Goal: Information Seeking & Learning: Learn about a topic

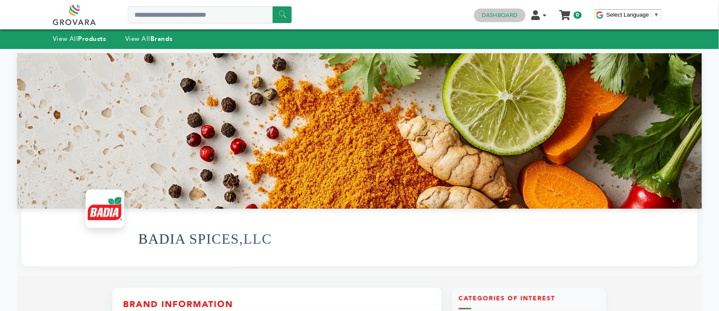
click at [491, 14] on link "Dashboard" at bounding box center [500, 15] width 36 height 8
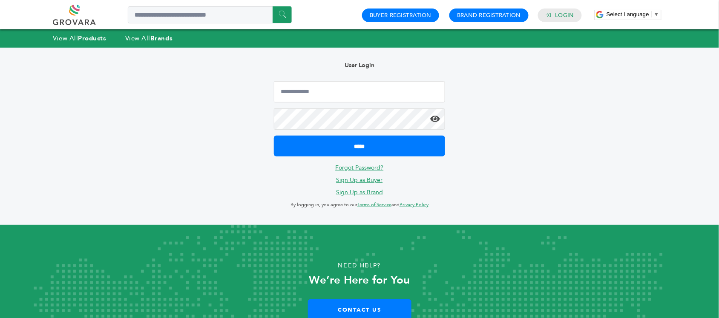
click at [458, 107] on div "Hello! Grovara is best viewed on a desktop monitor. User Login ***** Forgot Pas…" at bounding box center [359, 137] width 685 height 178
click at [363, 92] on input "Email Address" at bounding box center [359, 91] width 171 height 21
type input "**********"
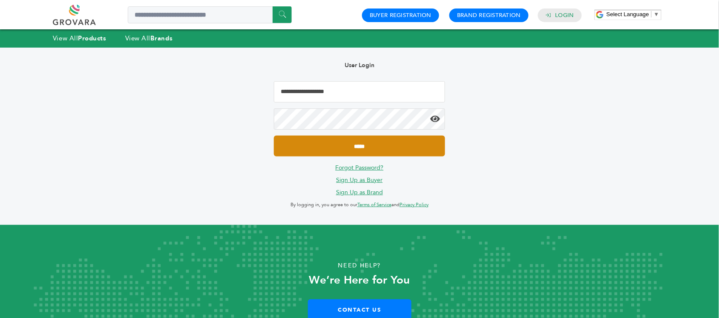
click at [405, 142] on input "*****" at bounding box center [359, 146] width 171 height 21
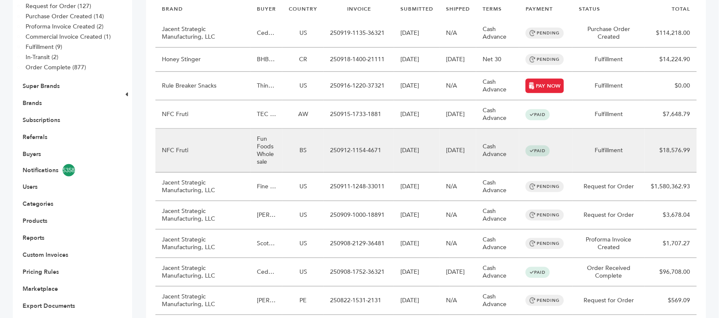
scroll to position [160, 0]
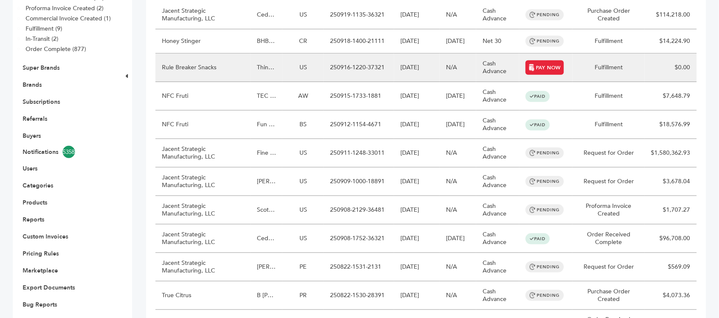
click at [215, 69] on td "Rule Breaker Snacks" at bounding box center [202, 68] width 95 height 29
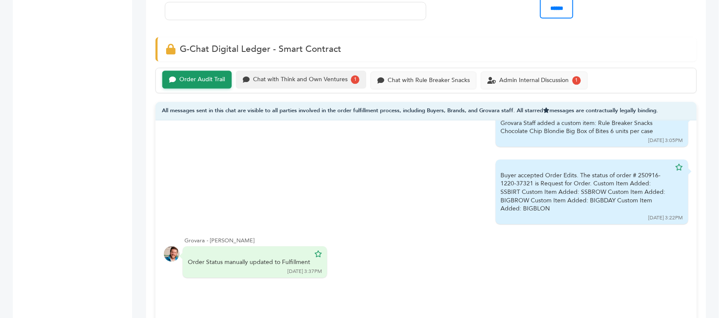
click at [284, 83] on div "Chat with Think and Own Ventures" at bounding box center [300, 79] width 95 height 7
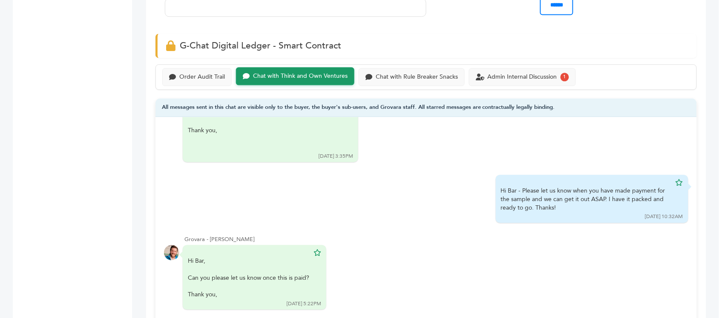
scroll to position [532, 0]
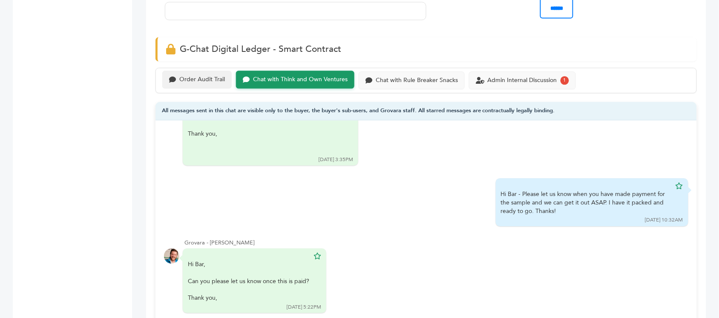
click at [213, 90] on div "Order Audit Trail Chat with Think and Own Ventures Chat with Rule Breaker Snack…" at bounding box center [425, 81] width 541 height 26
click at [490, 77] on div "Admin Internal Discussion" at bounding box center [521, 79] width 69 height 7
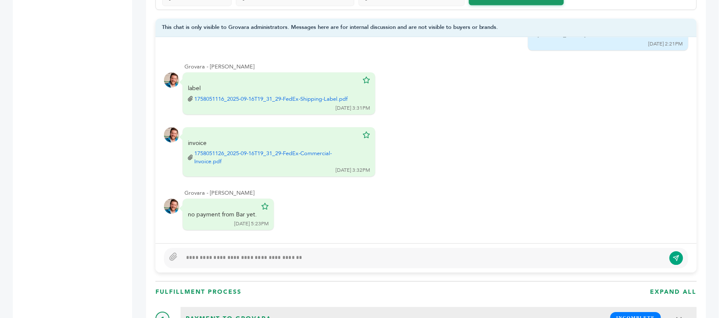
scroll to position [585, 0]
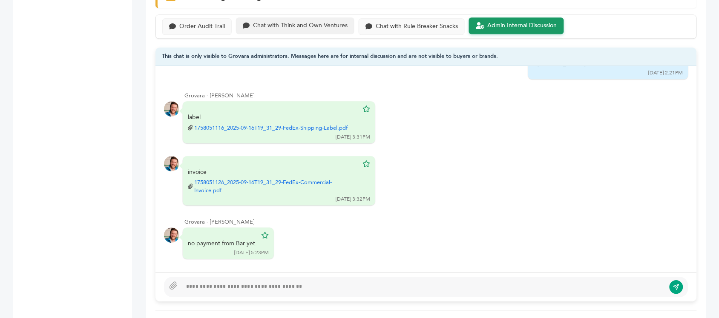
click at [304, 31] on div "Chat with Think and Own Ventures" at bounding box center [295, 25] width 118 height 17
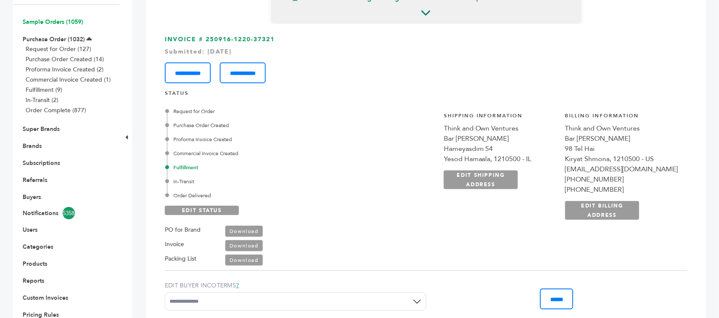
scroll to position [53, 0]
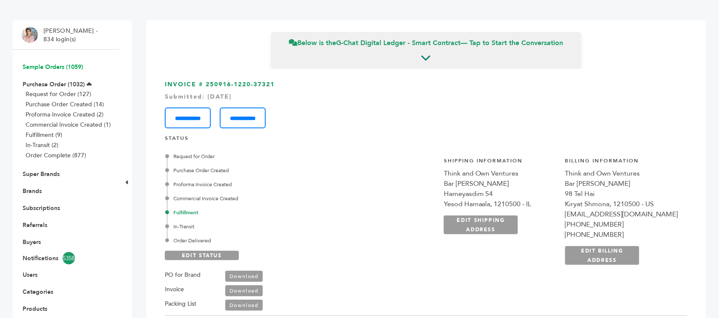
click at [69, 65] on link "Sample Orders (1059)" at bounding box center [53, 67] width 60 height 8
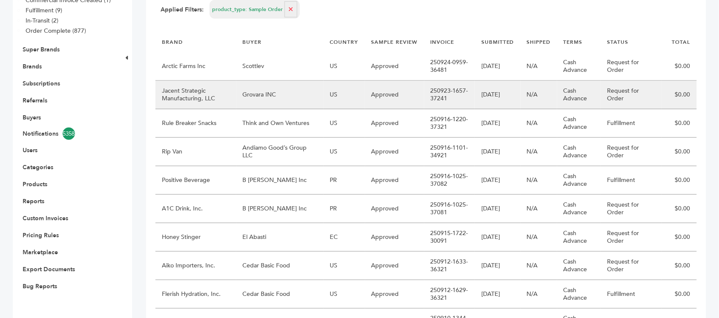
scroll to position [160, 0]
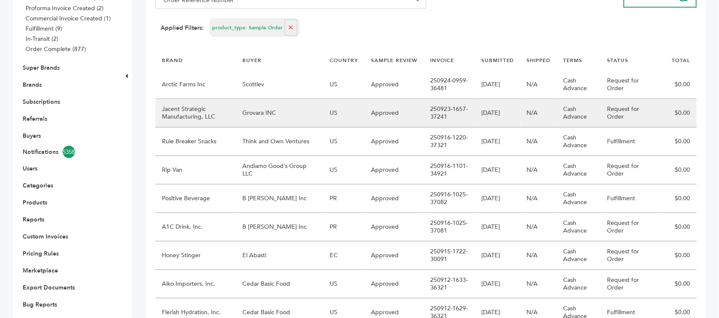
click at [293, 110] on td "Grovara INC" at bounding box center [279, 113] width 87 height 29
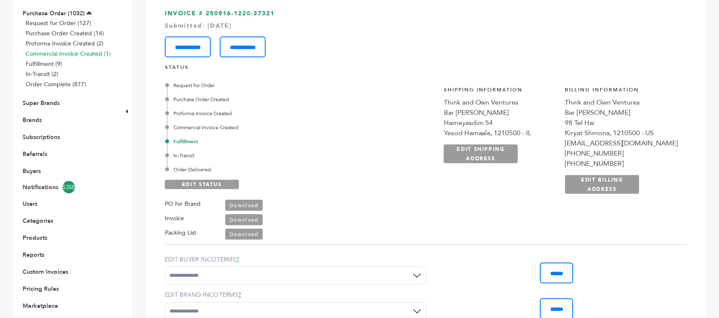
scroll to position [106, 0]
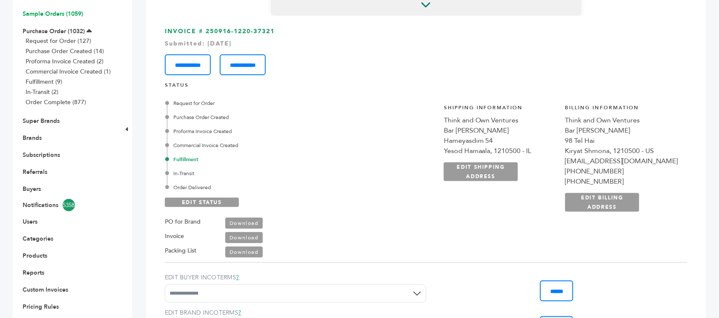
click at [57, 13] on link "Sample Orders (1059)" at bounding box center [53, 14] width 60 height 8
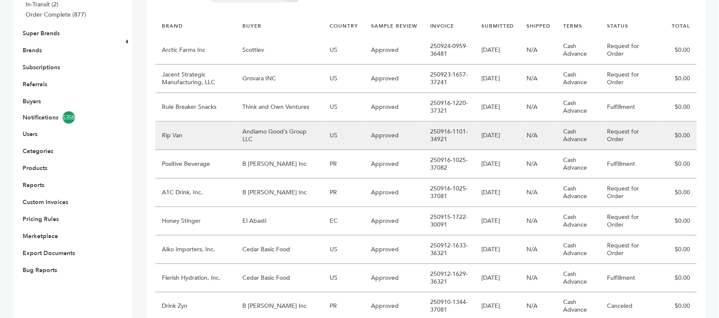
scroll to position [213, 0]
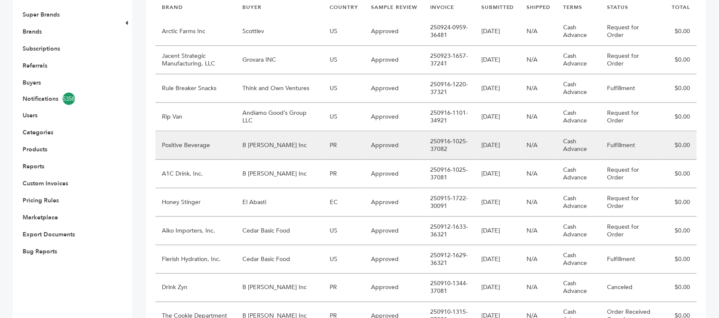
click at [292, 141] on td "B [PERSON_NAME] Inc" at bounding box center [279, 146] width 87 height 29
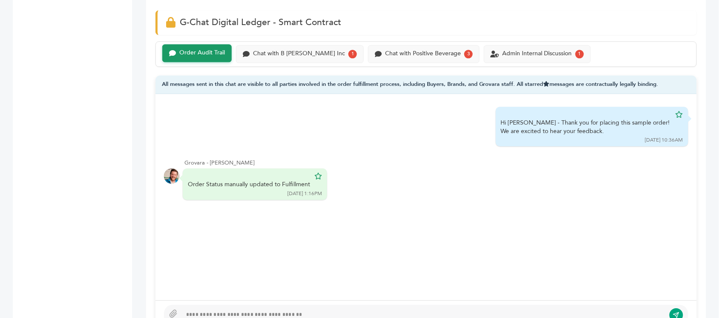
scroll to position [585, 0]
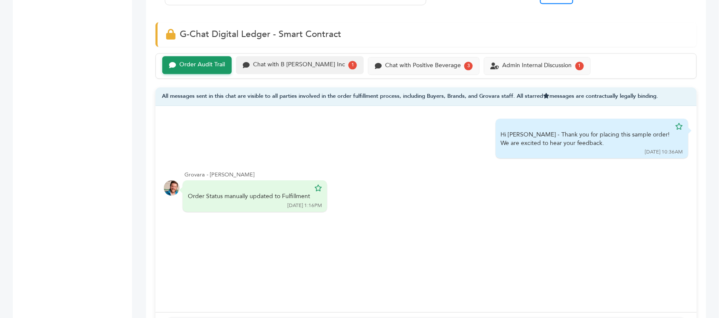
click at [282, 69] on div "Chat with B Fernandez Inc" at bounding box center [299, 64] width 92 height 7
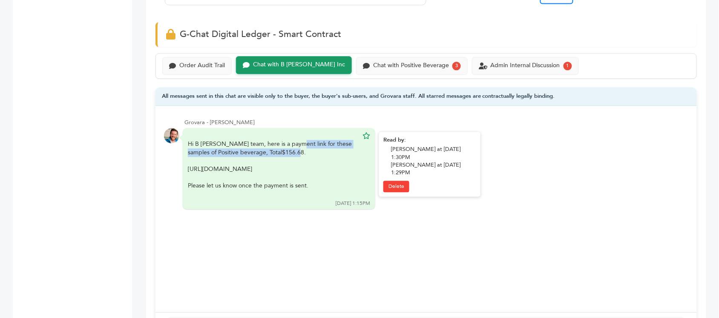
drag, startPoint x: 267, startPoint y: 150, endPoint x: 279, endPoint y: 156, distance: 13.9
click at [279, 156] on div "Hi B Fernendez team, here is a payment link for these samples of Positive bever…" at bounding box center [273, 169] width 170 height 58
click at [282, 157] on span "$156.68." at bounding box center [294, 153] width 24 height 8
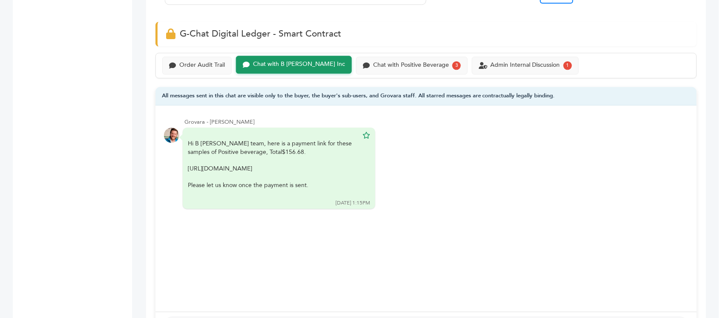
scroll to position [585, 0]
click at [378, 71] on div "Chat with Positive Beverage 3" at bounding box center [412, 65] width 112 height 18
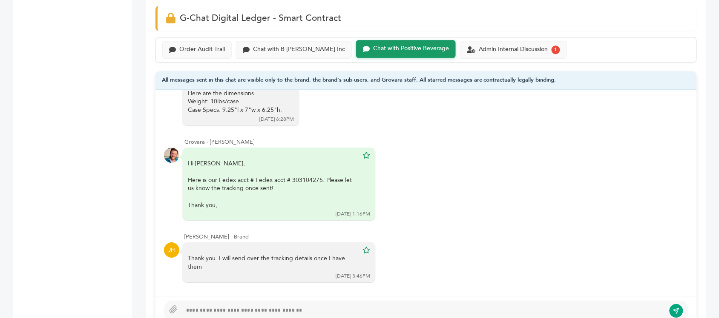
scroll to position [585, 0]
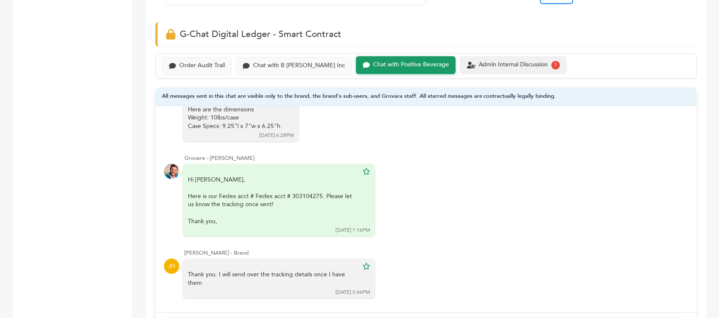
click at [479, 65] on div "Admin Internal Discussion" at bounding box center [513, 64] width 69 height 7
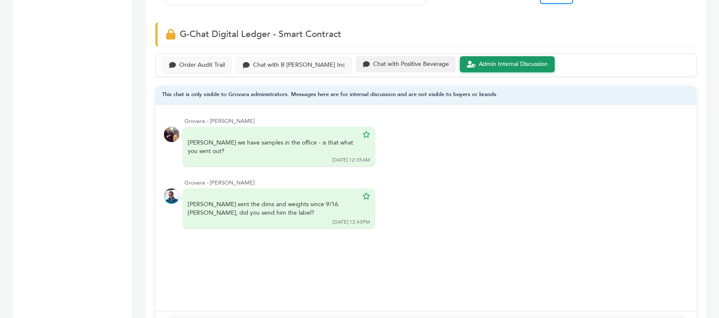
click at [392, 63] on div "Chat with Positive Beverage" at bounding box center [411, 64] width 76 height 7
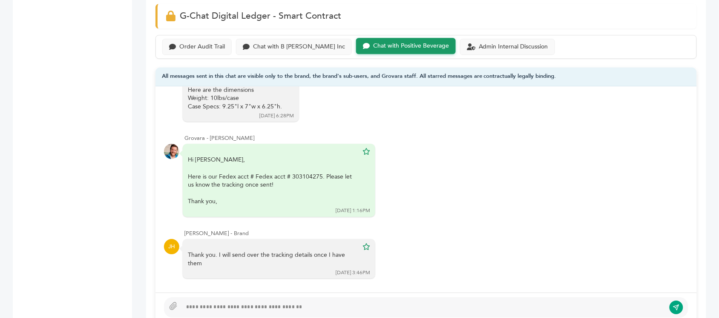
scroll to position [585, 0]
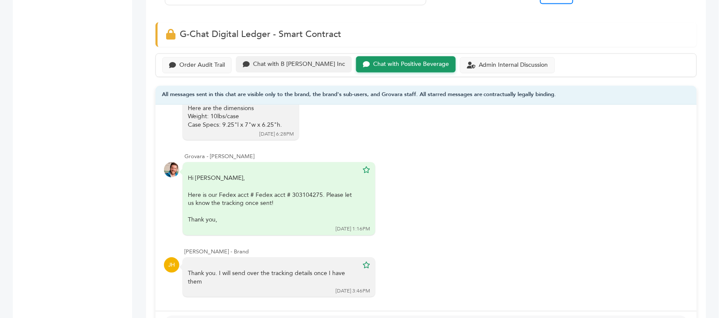
click at [312, 68] on div "Chat with B Fernandez Inc" at bounding box center [299, 64] width 92 height 7
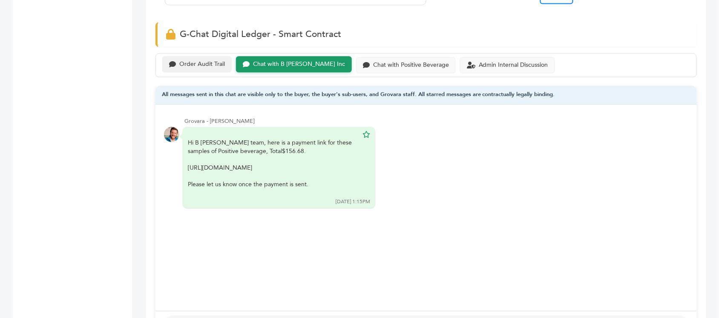
click at [221, 71] on div "Order Audit Trail" at bounding box center [196, 64] width 69 height 17
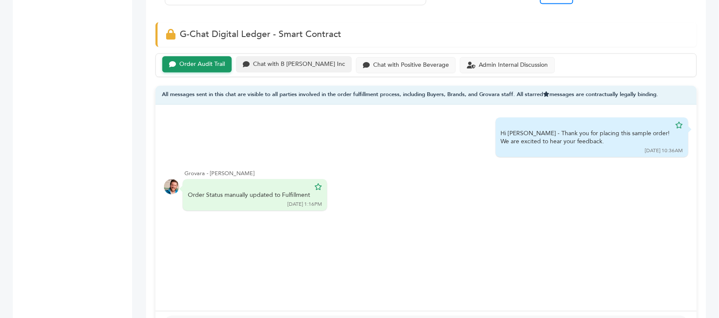
click at [269, 64] on div "Chat with B Fernandez Inc" at bounding box center [299, 64] width 92 height 7
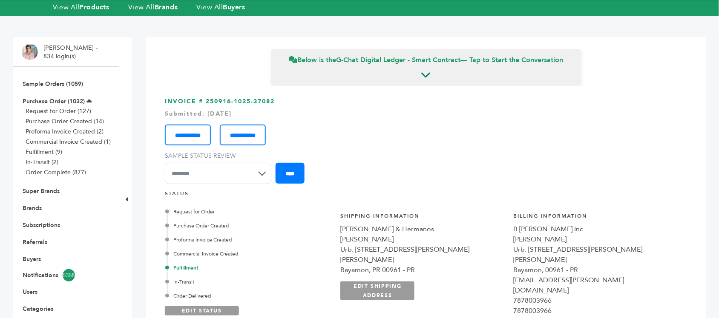
scroll to position [53, 0]
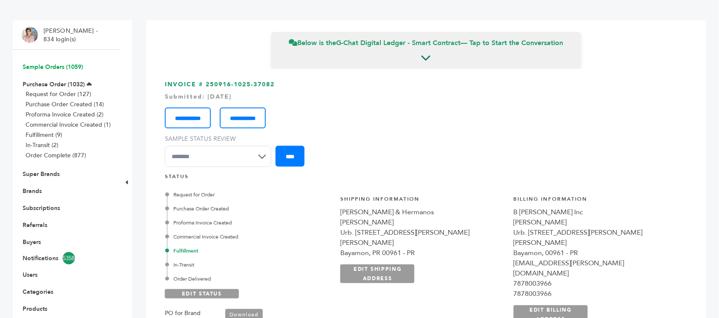
click at [66, 67] on link "Sample Orders (1059)" at bounding box center [53, 67] width 60 height 8
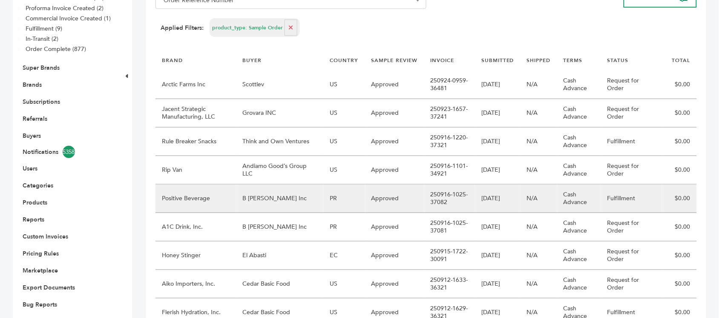
scroll to position [222, 0]
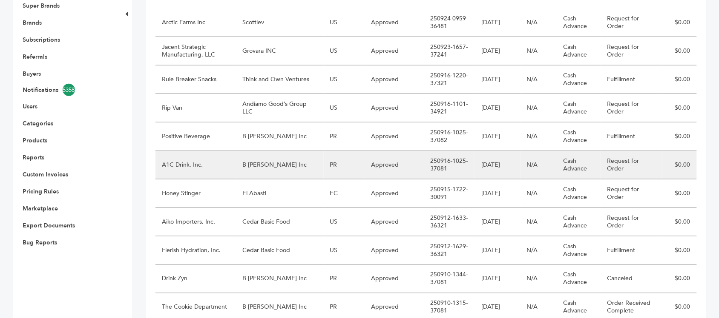
click at [286, 160] on td "B Fernandez Inc" at bounding box center [279, 165] width 87 height 29
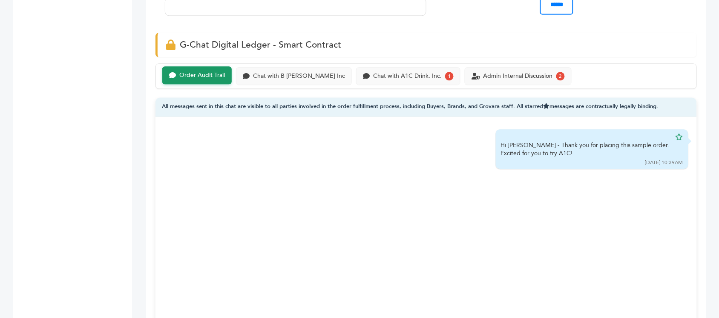
scroll to position [568, 0]
click at [364, 75] on div "Chat with A1C Drink, Inc. 1" at bounding box center [408, 76] width 104 height 18
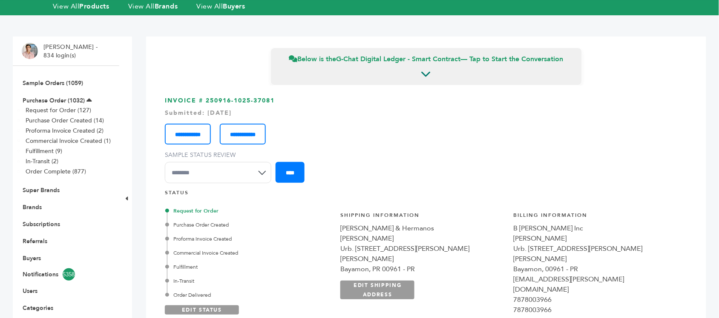
scroll to position [36, 0]
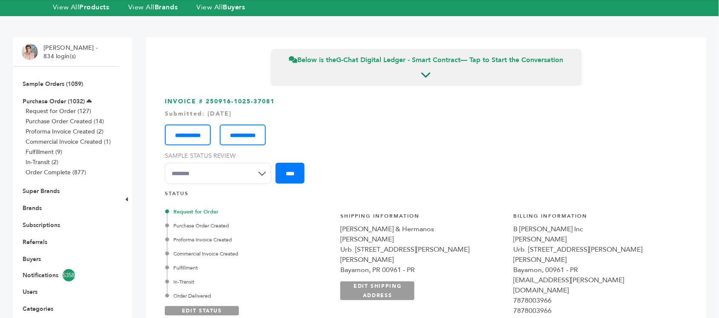
click at [72, 78] on li "Sample Orders (1059)" at bounding box center [66, 83] width 89 height 17
click at [71, 84] on link "Sample Orders (1059)" at bounding box center [53, 84] width 60 height 8
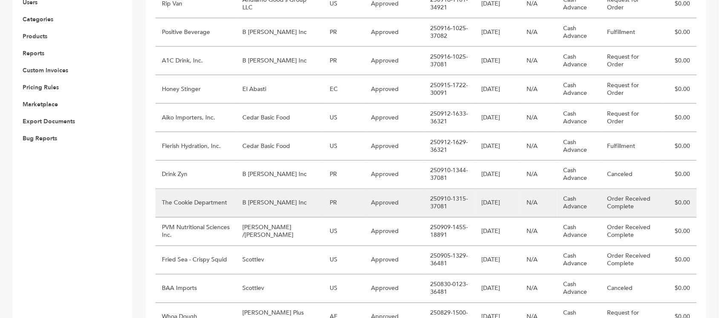
scroll to position [307, 0]
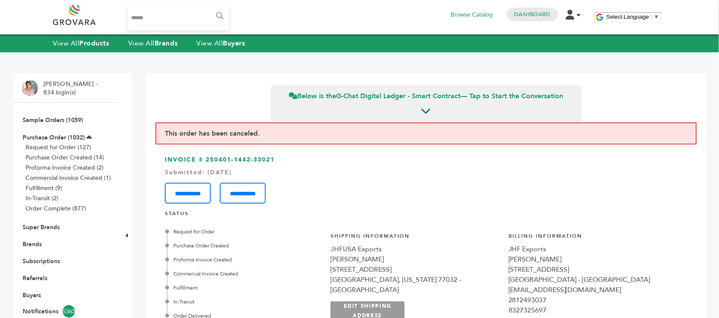
type input "******"
click at [209, 8] on input "******" at bounding box center [218, 16] width 19 height 17
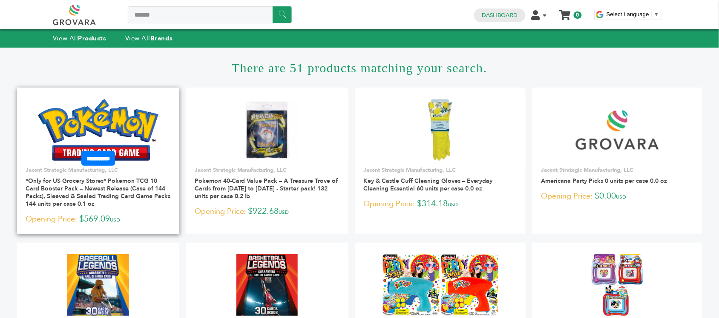
click at [97, 135] on img at bounding box center [98, 129] width 120 height 61
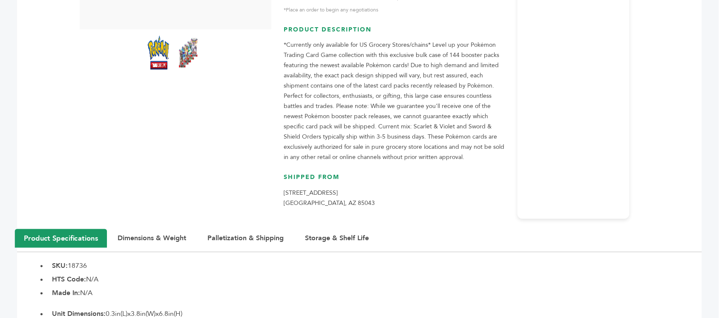
scroll to position [266, 0]
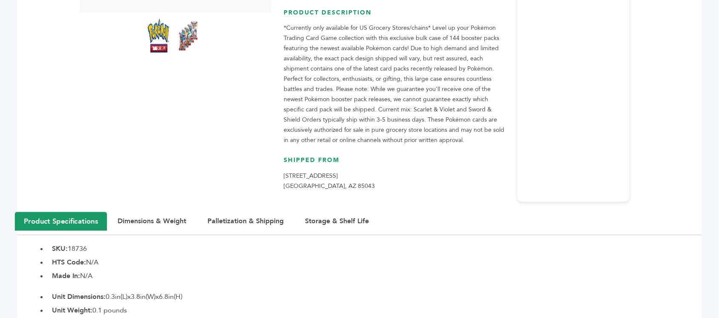
drag, startPoint x: 349, startPoint y: 187, endPoint x: 275, endPoint y: 178, distance: 74.2
click at [308, 184] on p "[STREET_ADDRESS]" at bounding box center [396, 181] width 225 height 20
drag, startPoint x: 345, startPoint y: 186, endPoint x: 285, endPoint y: 175, distance: 60.5
click at [285, 175] on p "[STREET_ADDRESS]" at bounding box center [396, 181] width 225 height 20
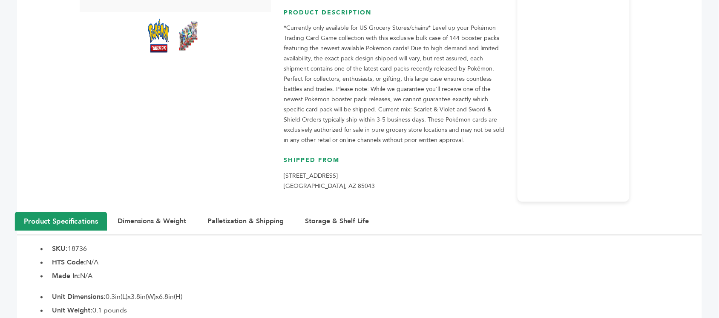
copy p "[STREET_ADDRESS]"
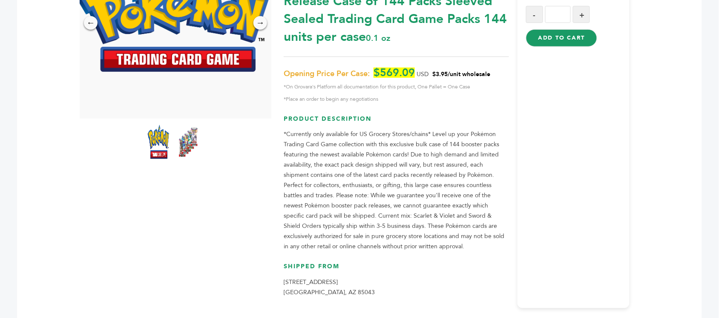
scroll to position [0, 0]
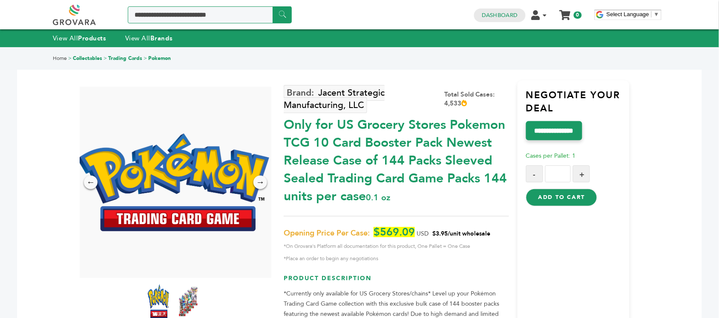
click at [231, 15] on input "Search a product or brand..." at bounding box center [210, 14] width 164 height 17
type input "*****"
click at [272, 6] on input "******" at bounding box center [281, 14] width 19 height 17
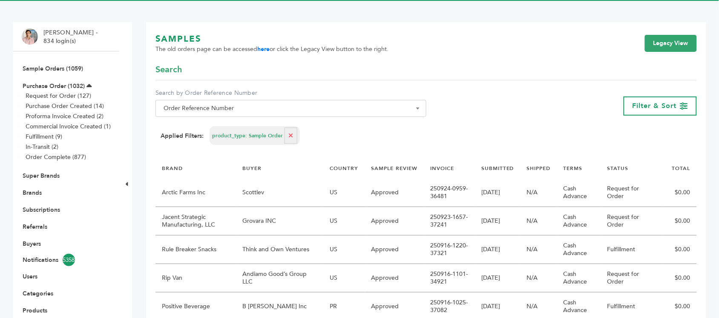
scroll to position [41, 0]
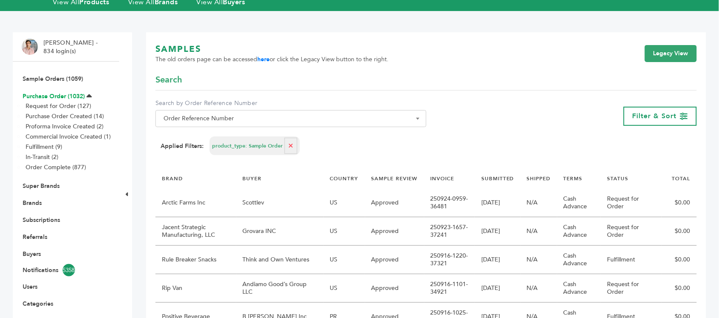
click at [63, 94] on link "Purchase Order (1032)" at bounding box center [54, 96] width 62 height 8
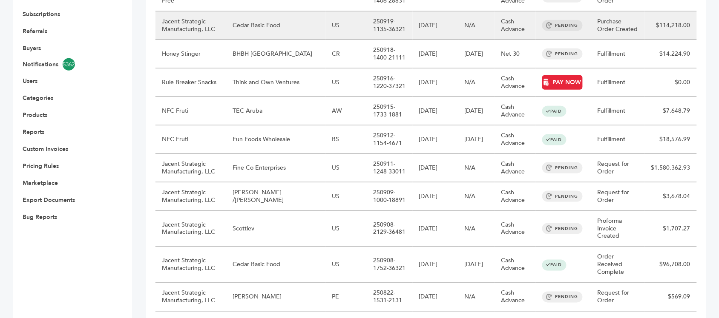
scroll to position [266, 0]
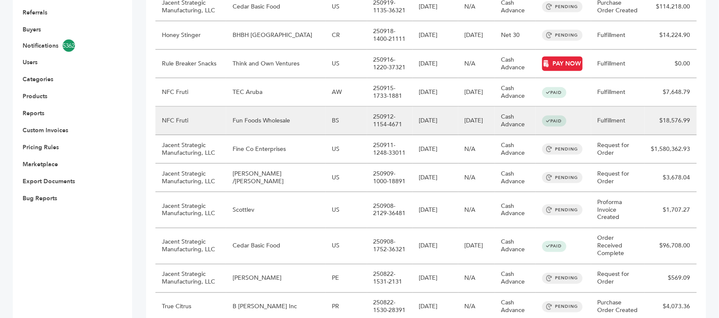
click at [304, 120] on td "Fun Foods Wholesale" at bounding box center [275, 121] width 99 height 29
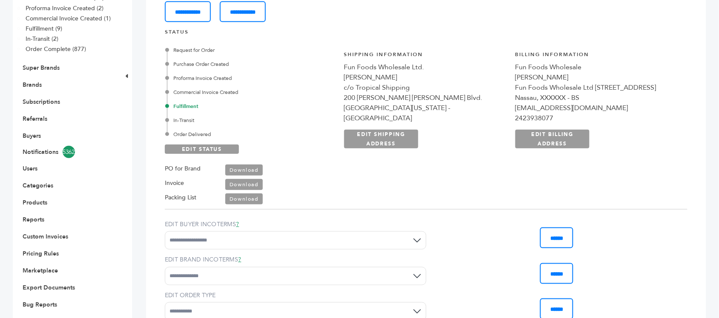
scroll to position [213, 0]
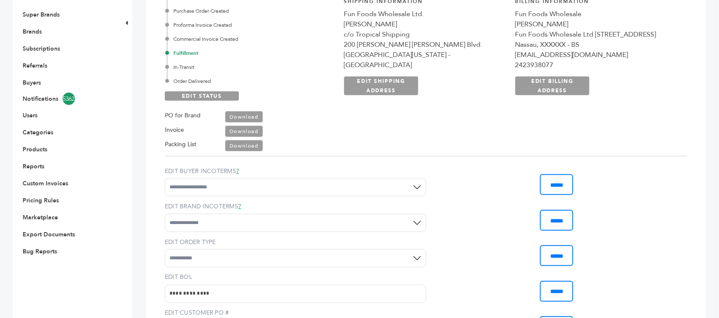
click at [249, 128] on link "Download" at bounding box center [243, 131] width 37 height 11
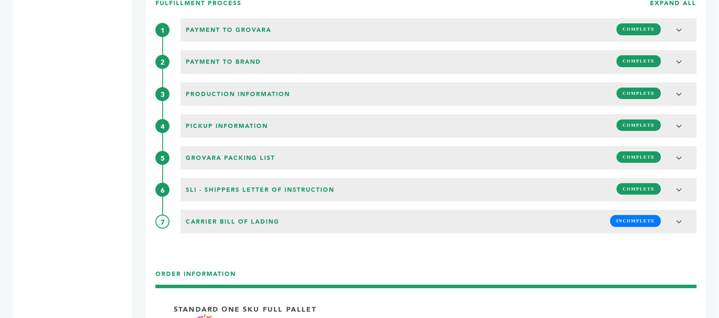
scroll to position [8, 0]
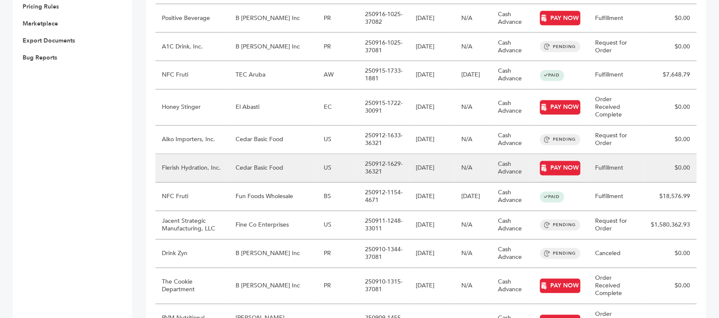
scroll to position [426, 0]
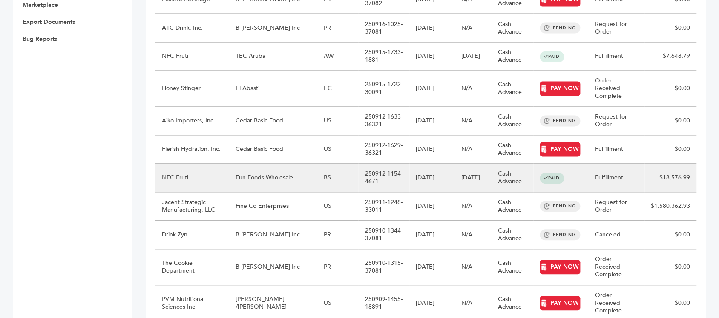
click at [278, 173] on td "Fun Foods Wholesale" at bounding box center [273, 178] width 88 height 29
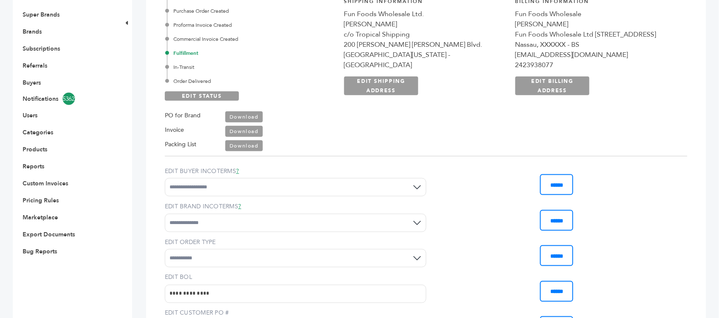
click at [248, 127] on link "Download" at bounding box center [243, 131] width 37 height 11
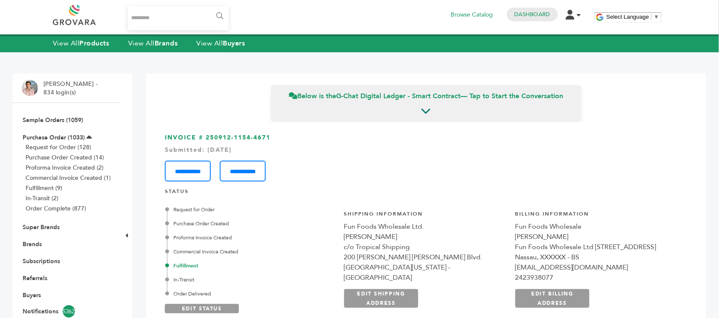
click at [181, 17] on input "Search..." at bounding box center [178, 18] width 101 height 24
type input "***"
click at [209, 8] on input "******" at bounding box center [218, 16] width 19 height 17
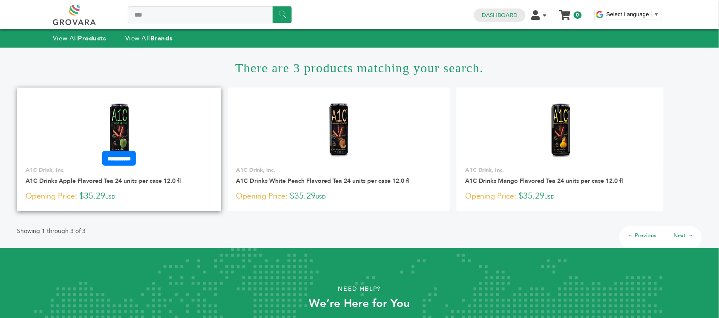
click at [117, 126] on img at bounding box center [119, 130] width 62 height 62
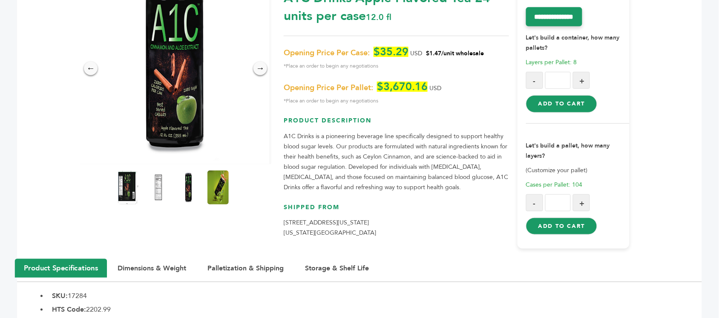
scroll to position [53, 0]
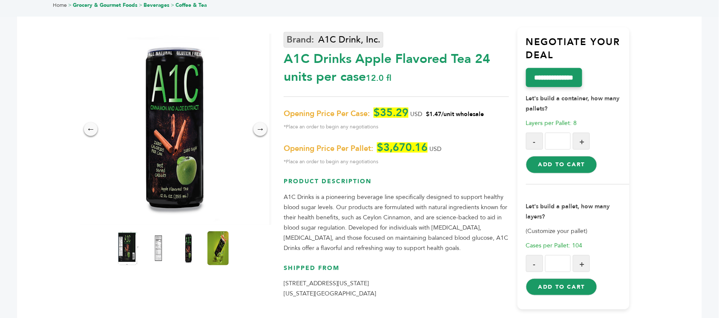
click at [343, 44] on link "A1C Drink, Inc." at bounding box center [334, 40] width 100 height 16
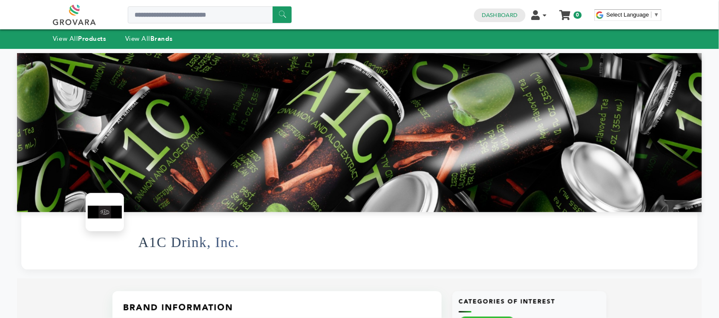
click at [492, 8] on div "Dashboard Edit Account Order Management Sign Out My Cart Your cart is empty 0" at bounding box center [528, 15] width 116 height 14
click at [492, 14] on link "Dashboard" at bounding box center [500, 15] width 36 height 8
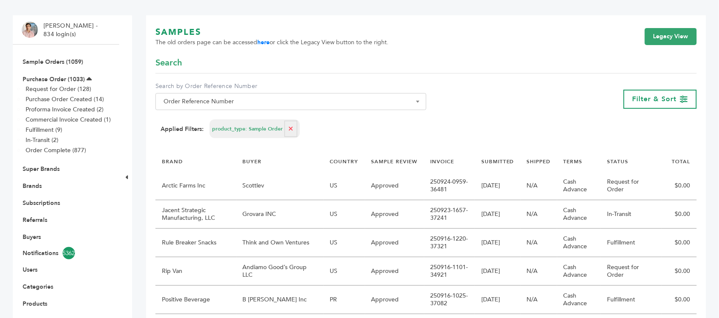
scroll to position [53, 0]
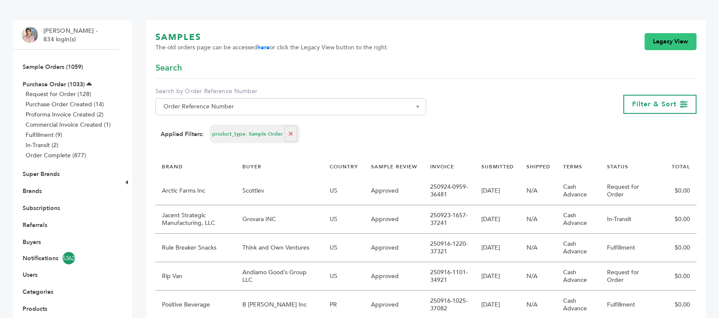
click at [676, 37] on link "Legacy View" at bounding box center [671, 41] width 52 height 17
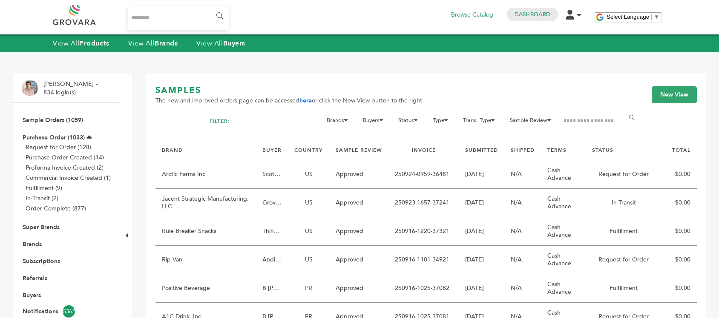
scroll to position [53, 0]
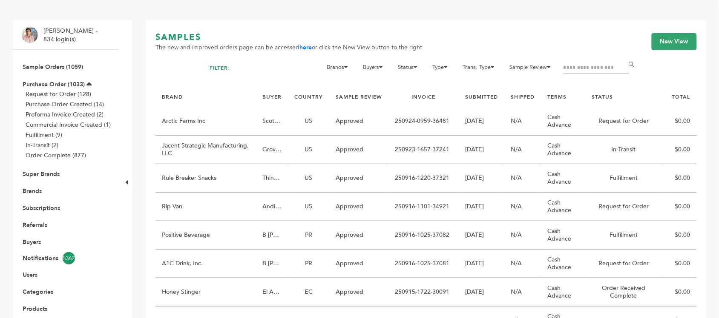
click at [588, 62] on input "Filter by keywords" at bounding box center [596, 68] width 66 height 12
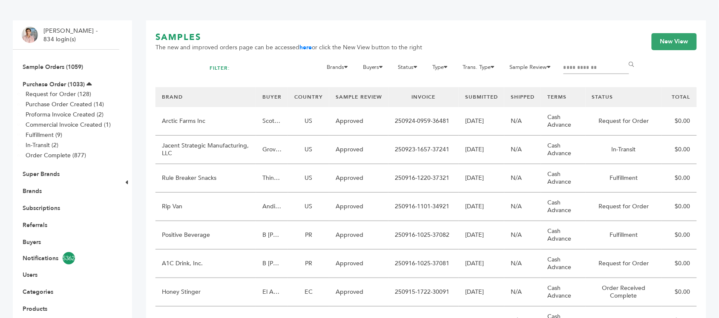
type input "**********"
click at [623, 56] on input "******" at bounding box center [632, 64] width 19 height 17
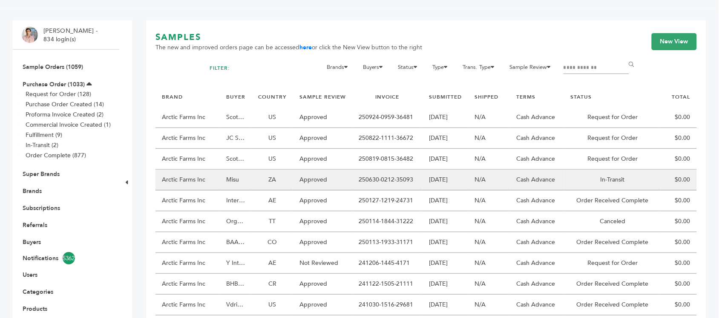
click at [218, 180] on td "Arctic Farms Inc" at bounding box center [187, 180] width 64 height 21
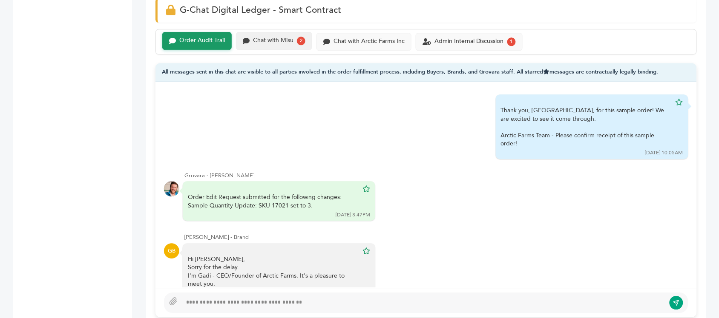
scroll to position [497, 0]
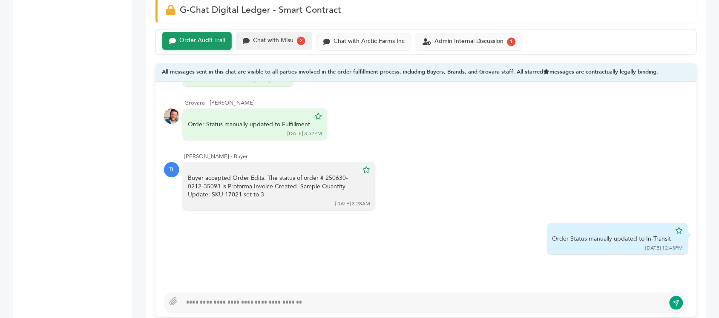
click at [271, 38] on div "Chat with Misu" at bounding box center [273, 40] width 40 height 7
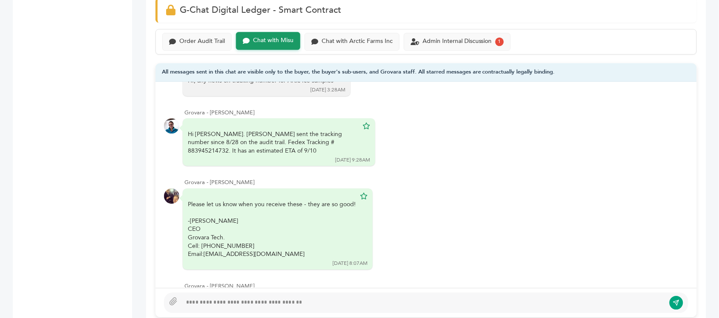
scroll to position [441, 0]
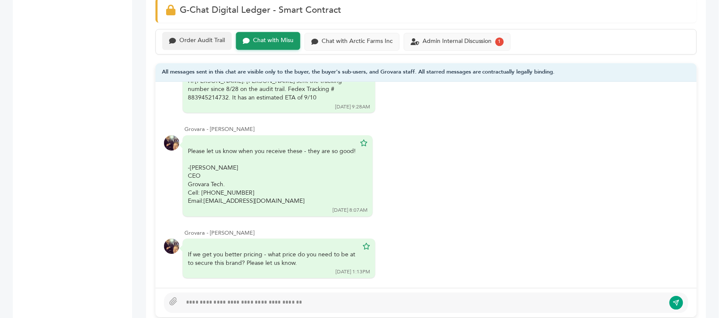
click at [205, 44] on div "Order Audit Trail" at bounding box center [202, 40] width 46 height 7
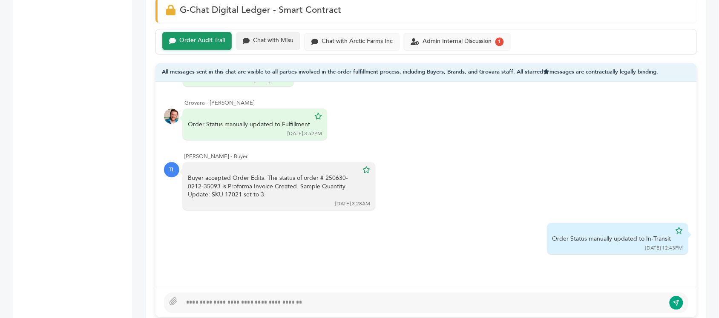
click at [279, 43] on div "Chat with Misu" at bounding box center [273, 40] width 40 height 7
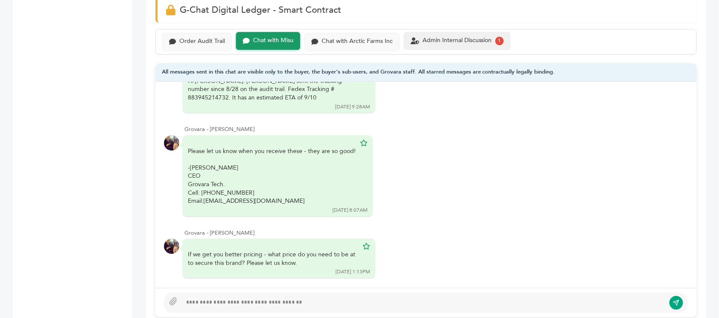
click at [441, 49] on div "Admin Internal Discussion 1" at bounding box center [457, 41] width 107 height 18
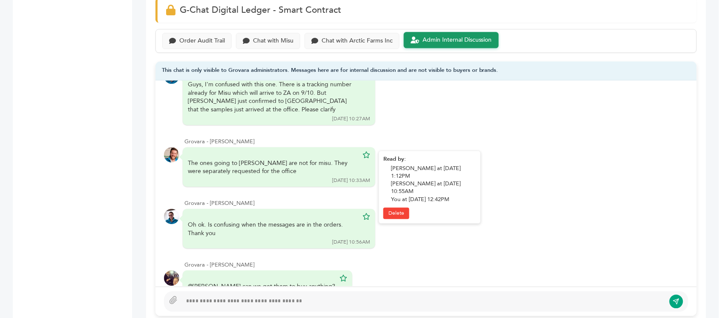
scroll to position [303, 0]
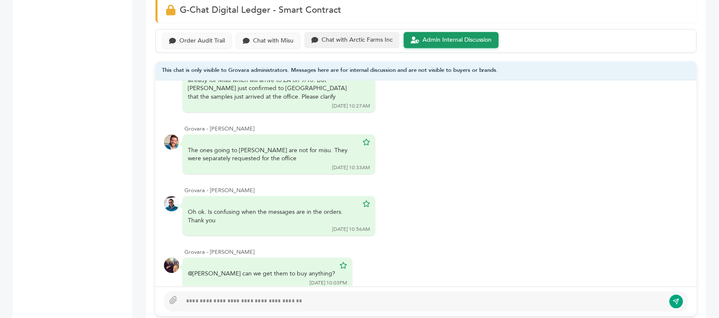
click at [348, 46] on div "Chat with Arctic Farms Inc" at bounding box center [351, 40] width 95 height 17
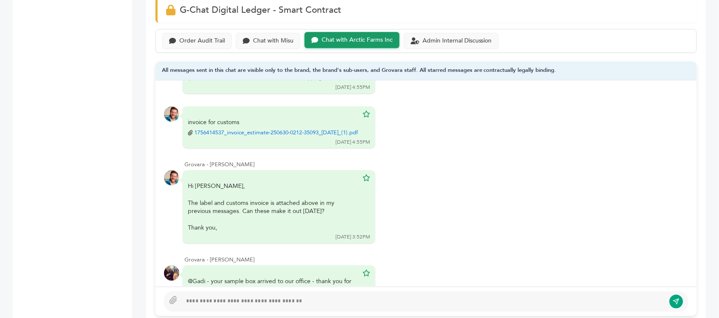
scroll to position [1244, 0]
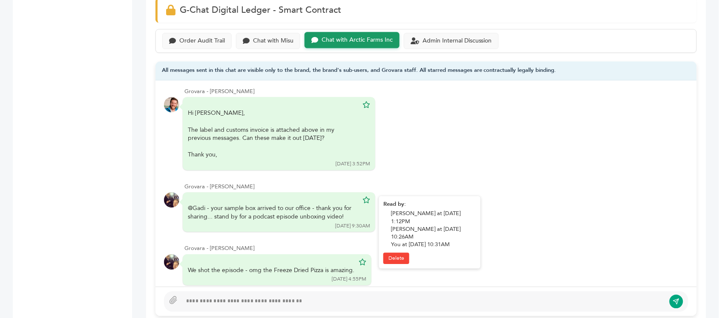
drag, startPoint x: 252, startPoint y: 192, endPoint x: 299, endPoint y: 199, distance: 47.7
click at [299, 204] on div "@Gadi - your sample box arrived to our office - thank you for sharing... stand …" at bounding box center [273, 212] width 170 height 17
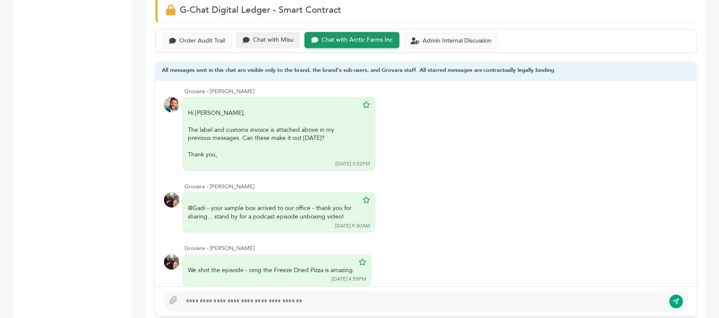
click at [268, 44] on div "Chat with Misu" at bounding box center [273, 40] width 40 height 7
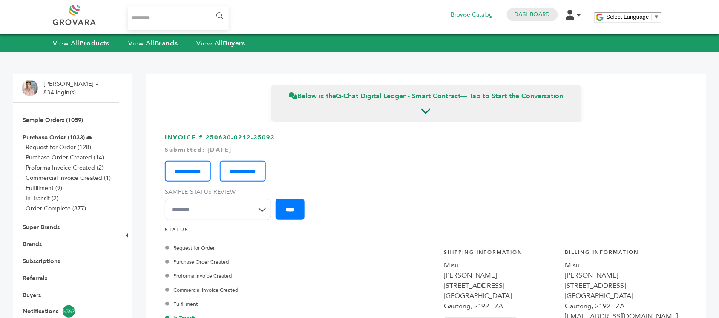
click at [177, 14] on input "Search..." at bounding box center [178, 18] width 101 height 24
type input "*****"
click at [213, 11] on input "******" at bounding box center [218, 16] width 19 height 17
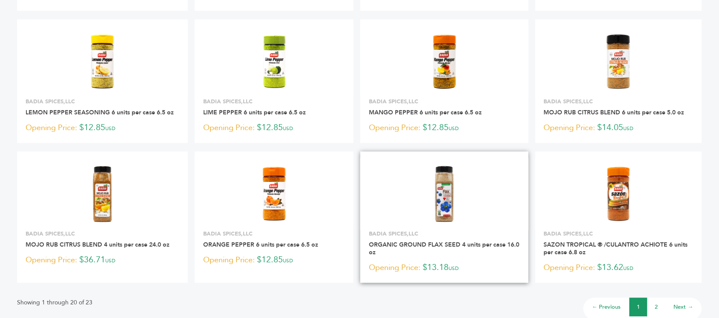
scroll to position [532, 0]
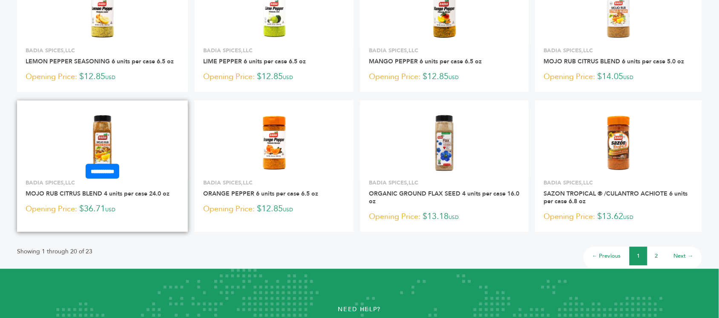
click at [118, 135] on img at bounding box center [103, 143] width 62 height 62
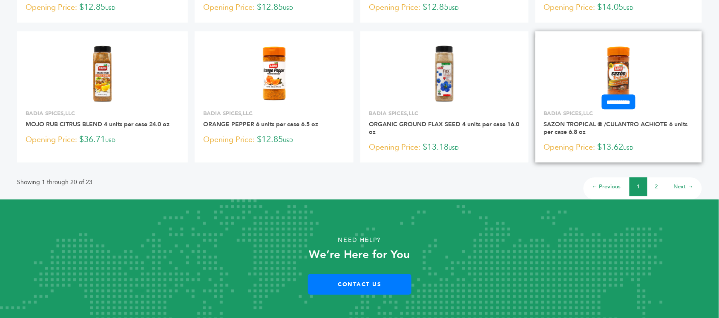
scroll to position [611, 0]
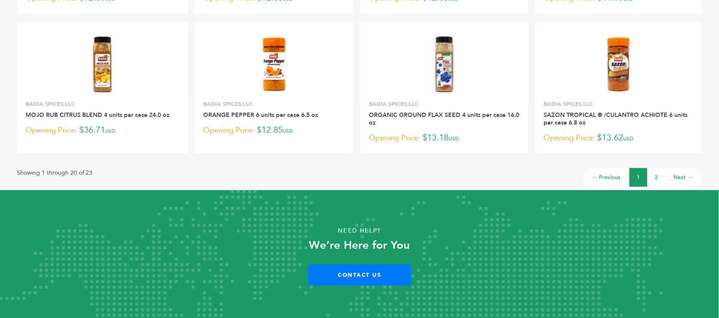
click at [657, 178] on link "2" at bounding box center [656, 178] width 3 height 8
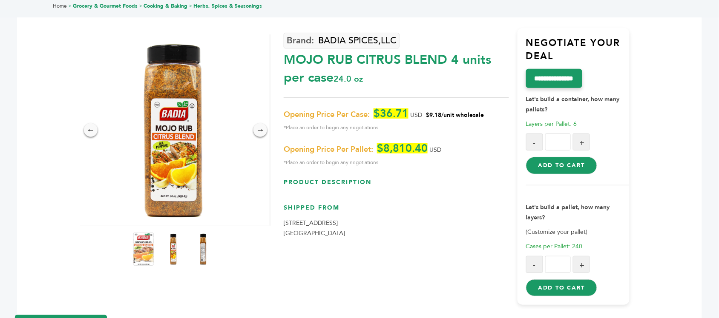
scroll to position [53, 0]
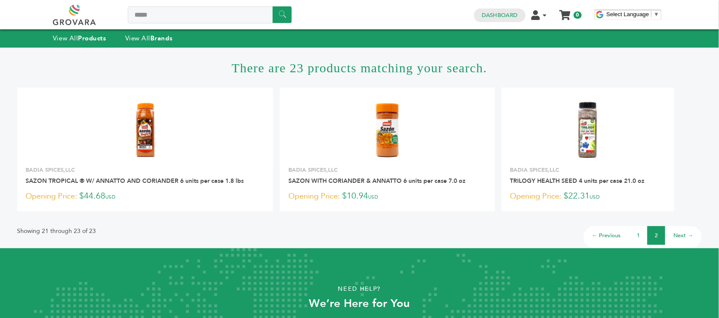
click at [639, 232] on link "1" at bounding box center [638, 236] width 3 height 8
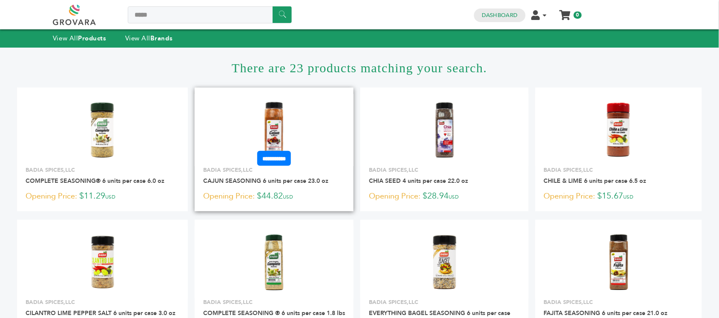
click at [270, 115] on img at bounding box center [275, 130] width 62 height 62
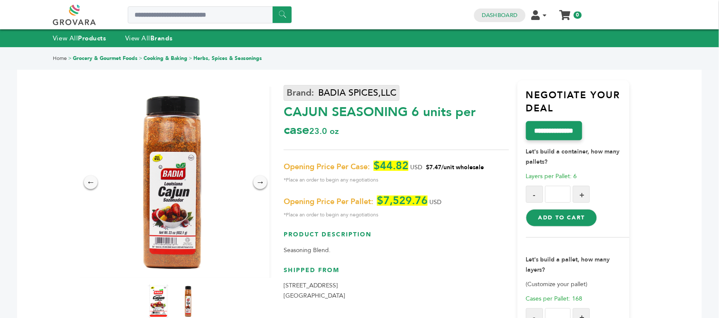
click at [360, 94] on link "BADIA SPICES,LLC" at bounding box center [342, 93] width 116 height 16
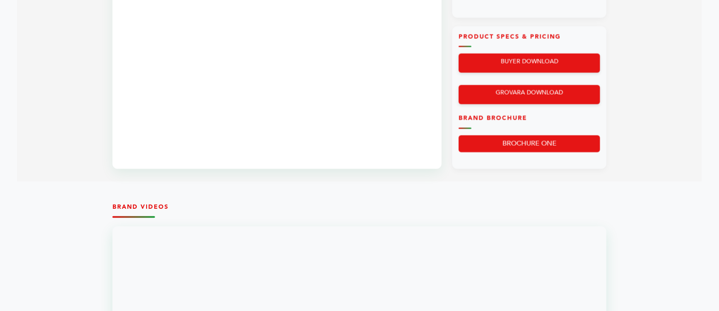
scroll to position [532, 0]
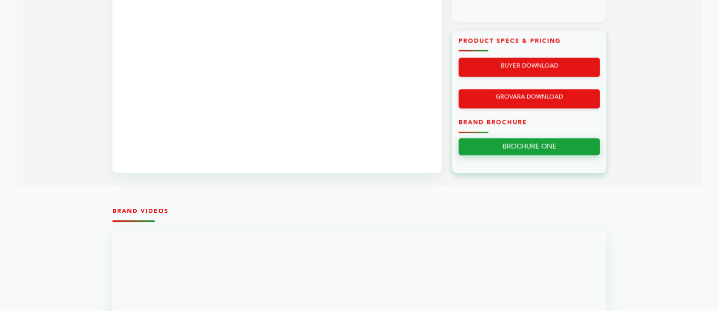
click at [545, 154] on link "BROCHURE ONE" at bounding box center [529, 146] width 141 height 17
